Goal: Task Accomplishment & Management: Manage account settings

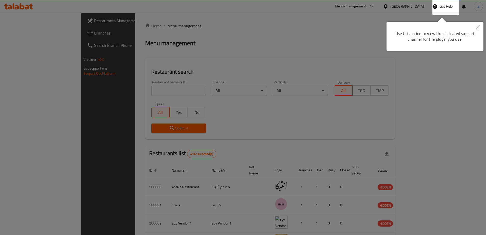
click at [171, 97] on div at bounding box center [243, 117] width 486 height 235
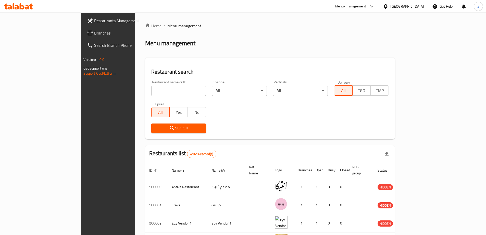
click at [367, 9] on div "Menu-management" at bounding box center [350, 6] width 31 height 6
click at [388, 8] on icon at bounding box center [385, 6] width 5 height 5
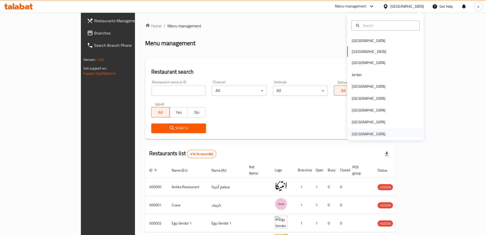
click at [371, 132] on div "[GEOGRAPHIC_DATA]" at bounding box center [369, 134] width 34 height 6
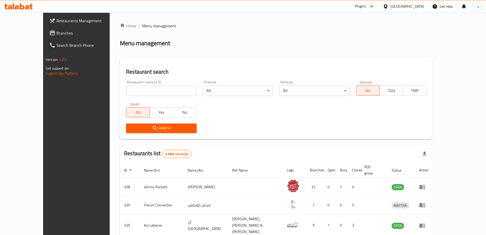
click at [56, 35] on span "Branches" at bounding box center [88, 33] width 64 height 6
